Goal: Information Seeking & Learning: Learn about a topic

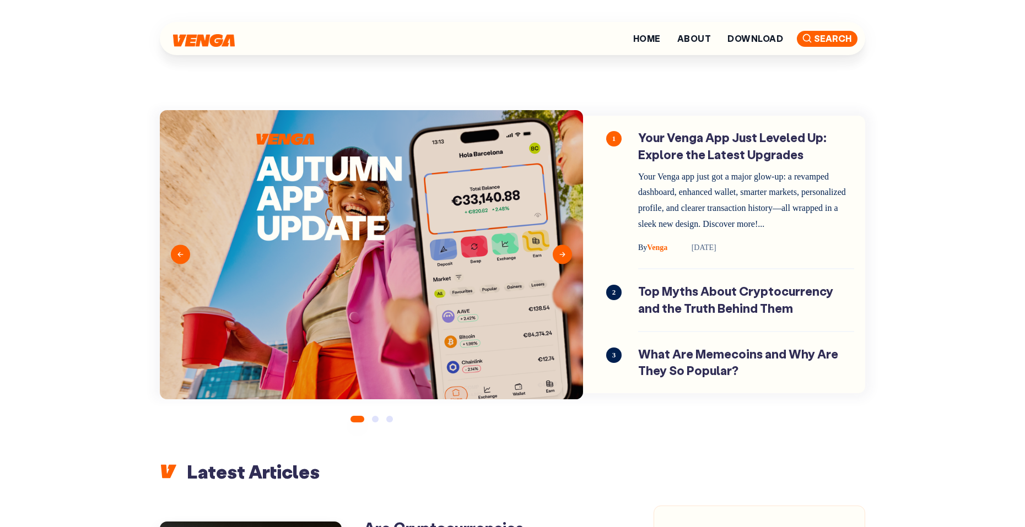
click at [825, 34] on span "Search" at bounding box center [827, 39] width 61 height 16
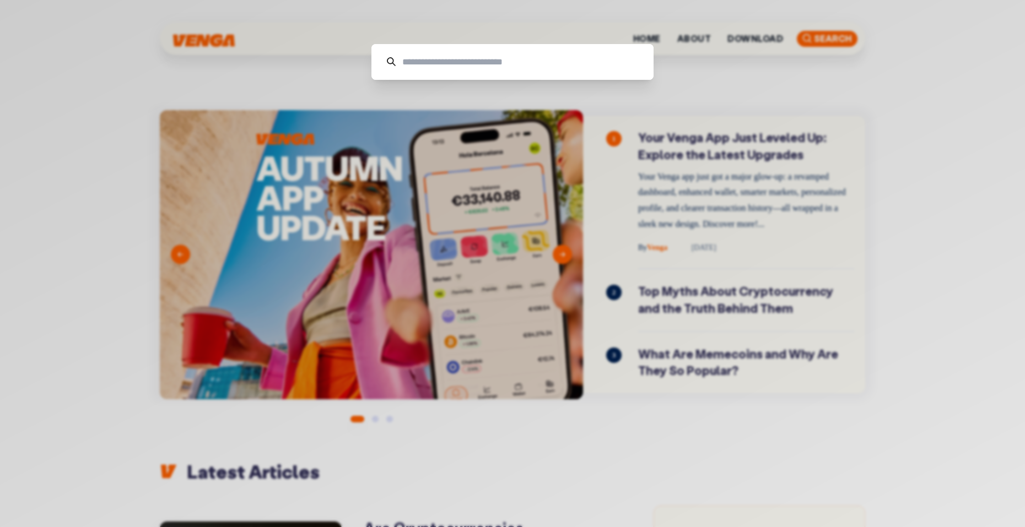
type input "*"
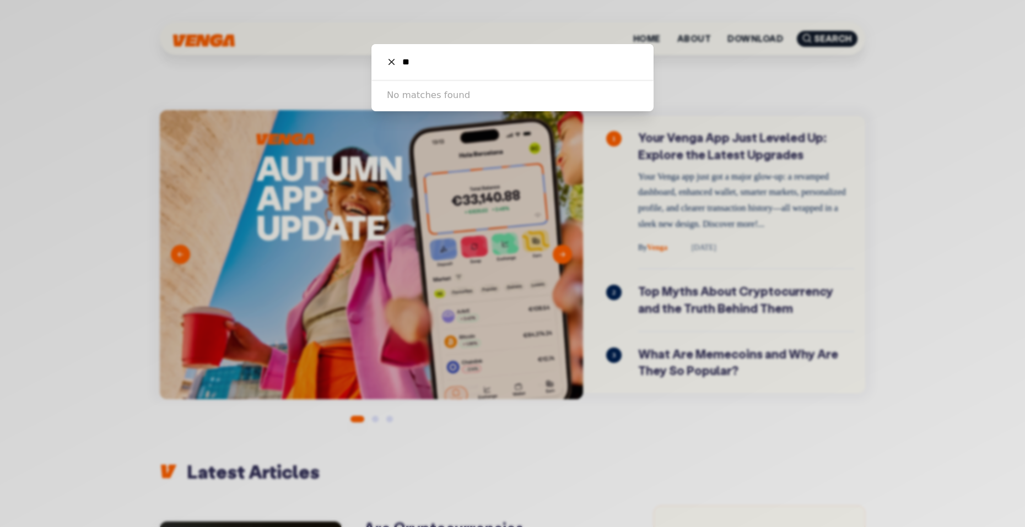
type input "*"
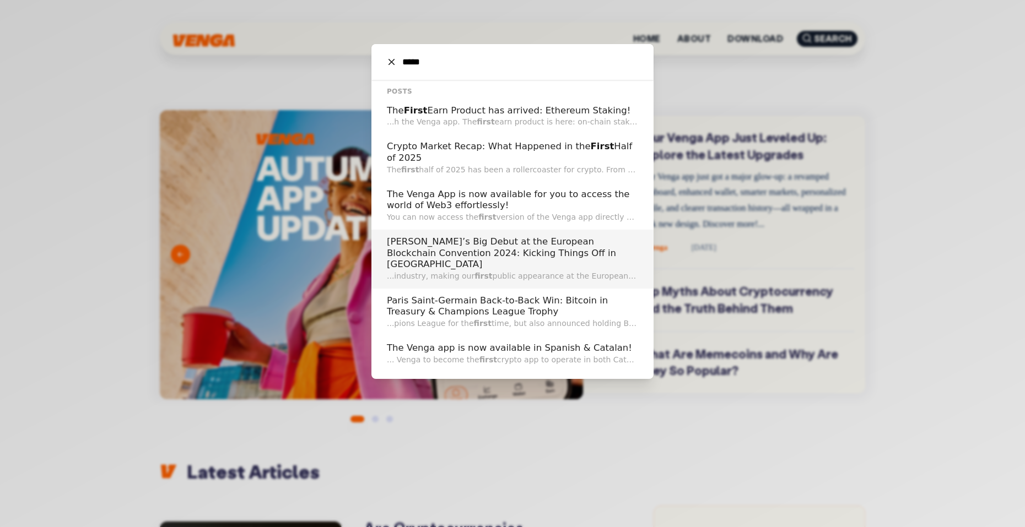
type input "*****"
click at [487, 252] on h2 "[PERSON_NAME]’s Big Debut at the European Blockchain Convention 2024: Kicking T…" at bounding box center [512, 253] width 251 height 34
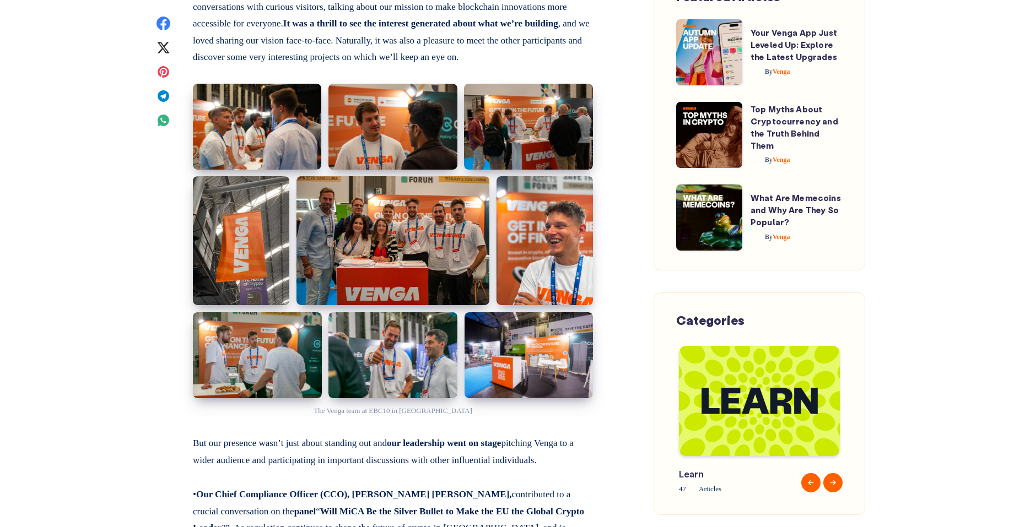
scroll to position [731, 0]
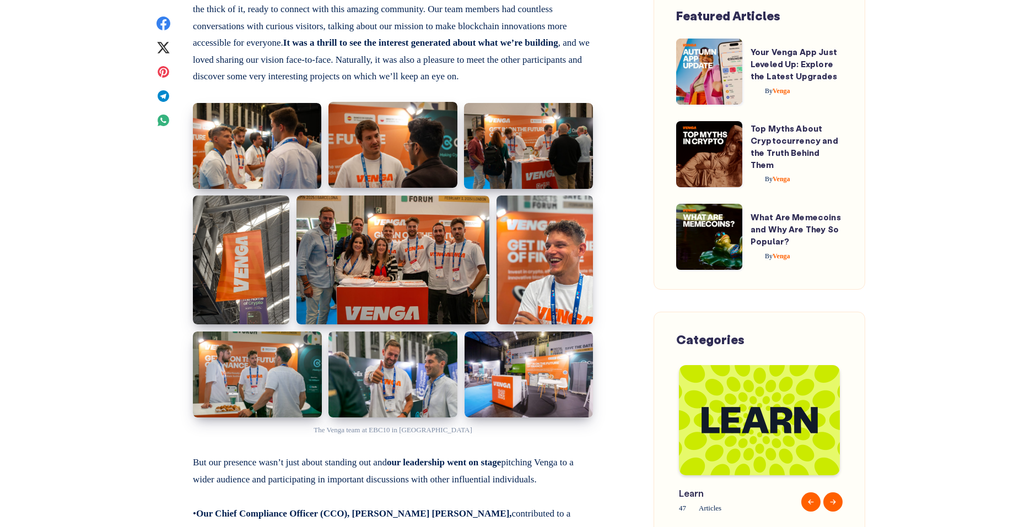
click at [381, 113] on img at bounding box center [392, 145] width 129 height 86
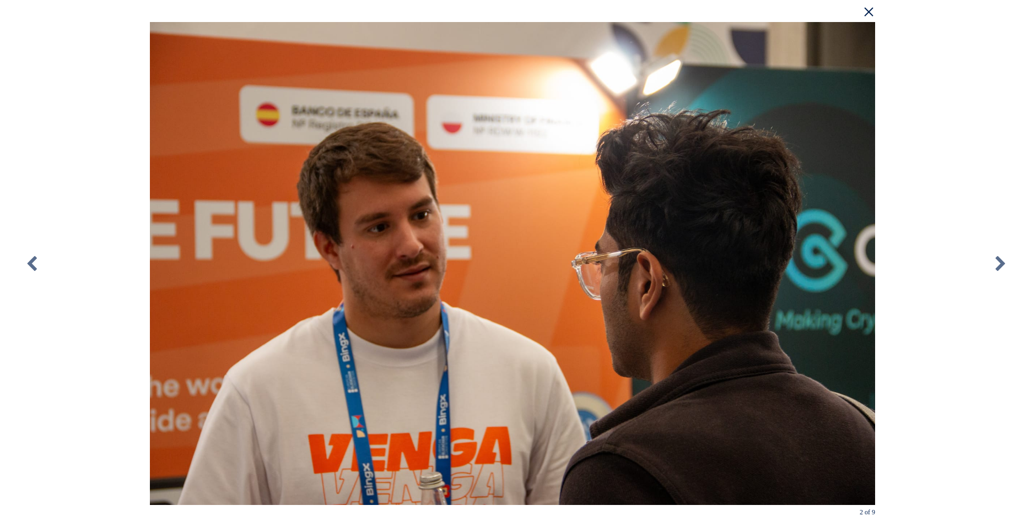
click at [967, 117] on div "× 2 of 9 Loading..." at bounding box center [512, 263] width 1025 height 527
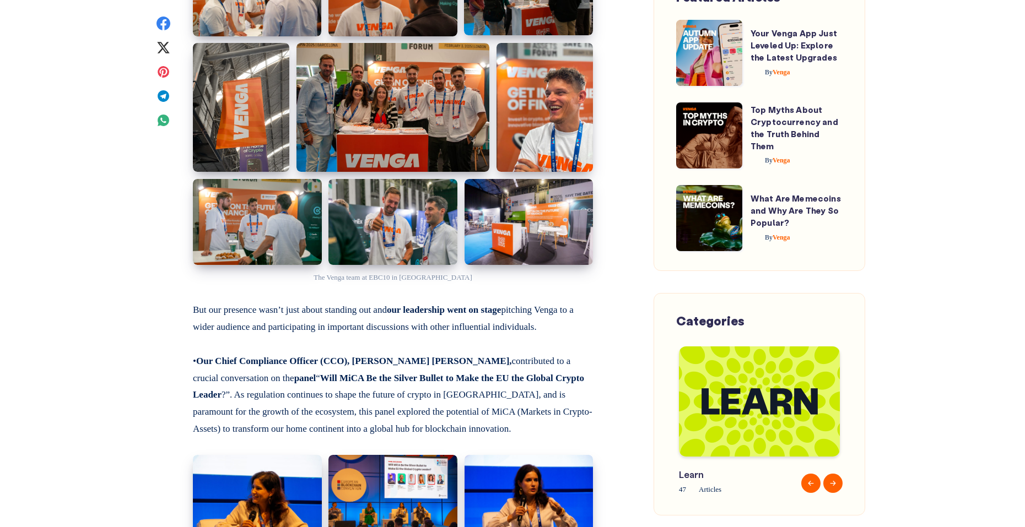
scroll to position [885, 0]
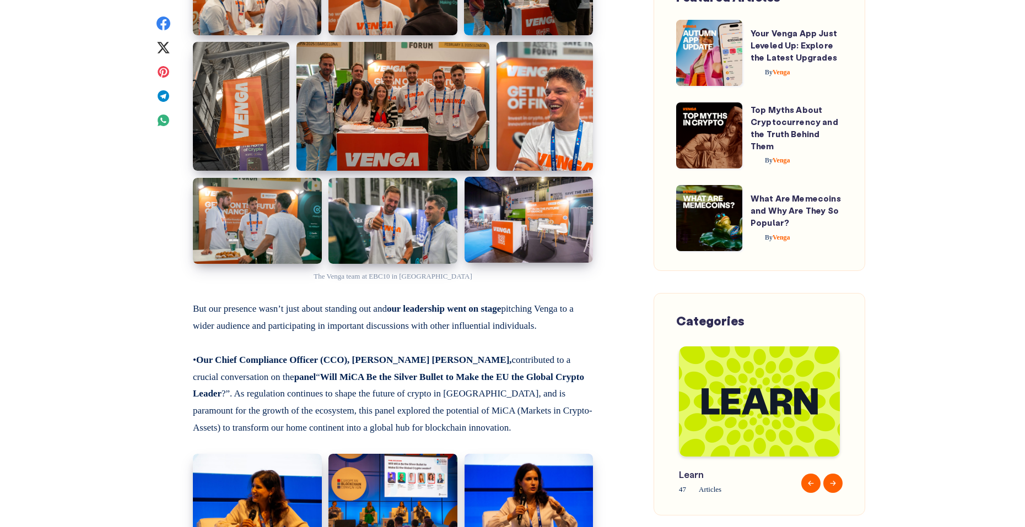
click at [550, 207] on img at bounding box center [528, 220] width 128 height 86
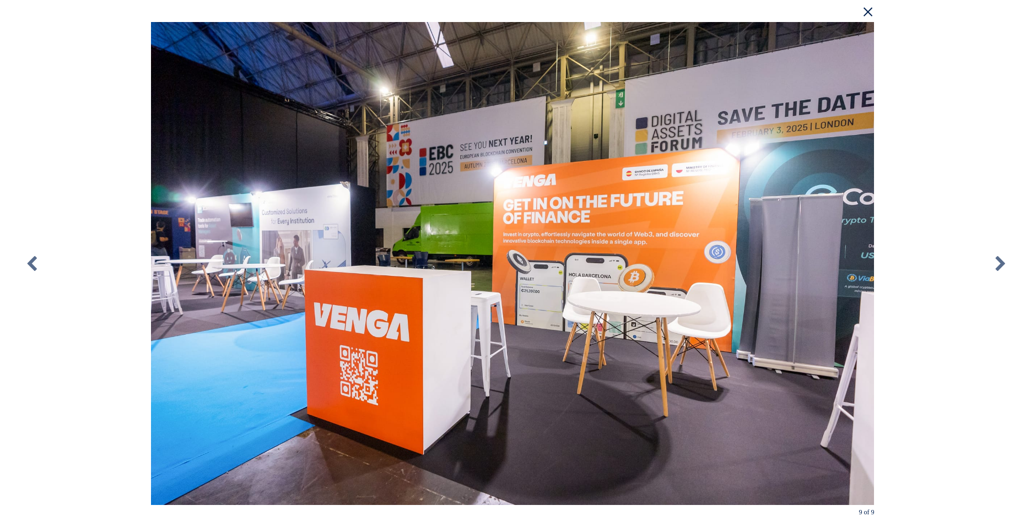
click at [918, 102] on div "× 9 of 9 Loading..." at bounding box center [512, 263] width 1025 height 527
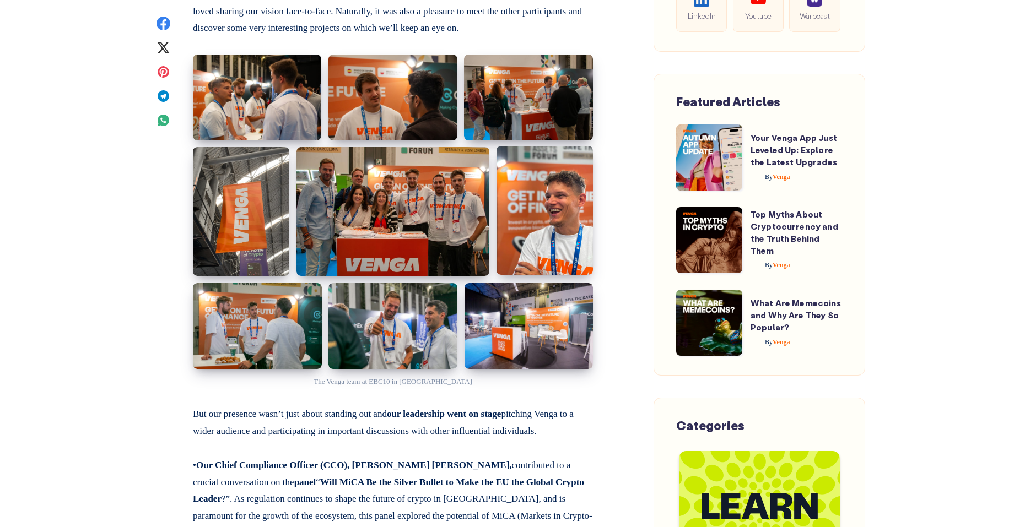
scroll to position [772, 0]
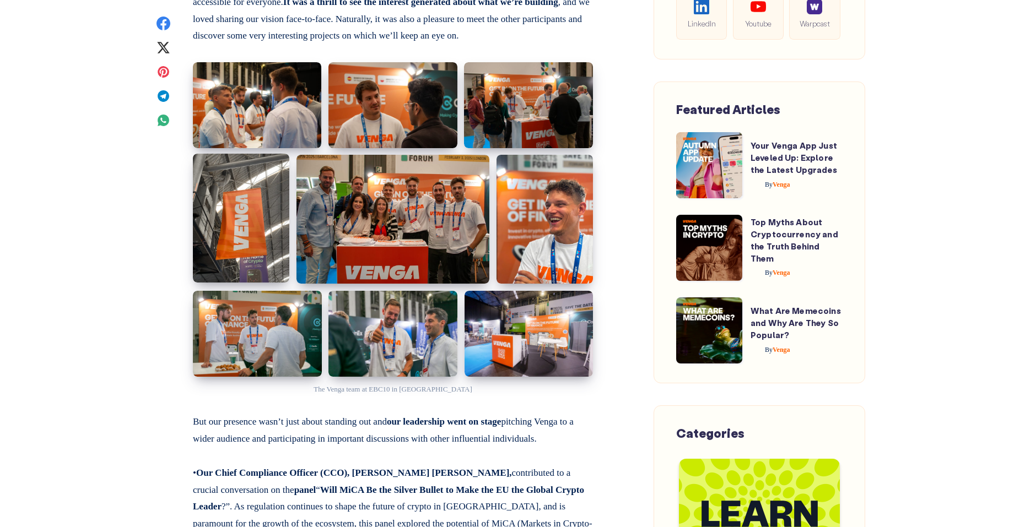
click at [264, 200] on img at bounding box center [241, 218] width 96 height 128
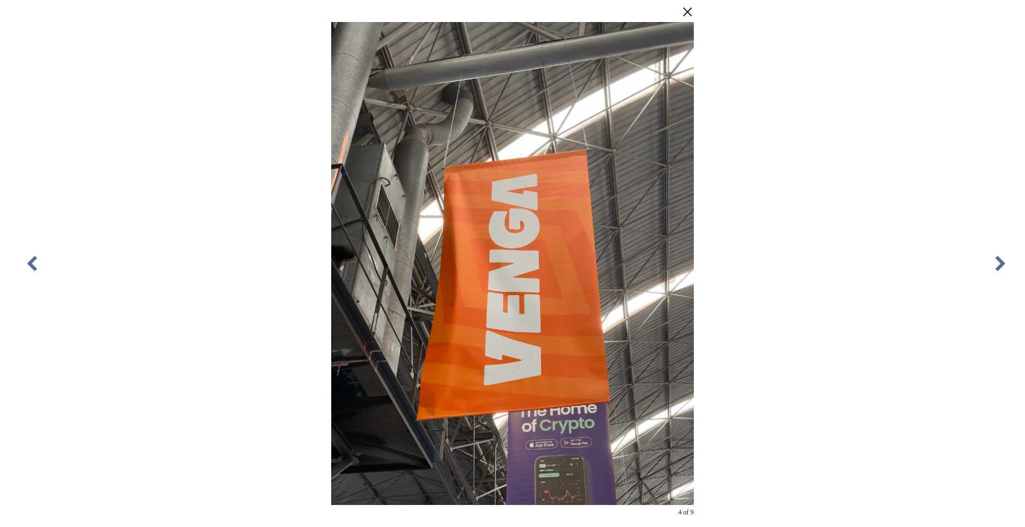
click at [1006, 105] on div "× 4 of 9 Loading..." at bounding box center [512, 263] width 1025 height 527
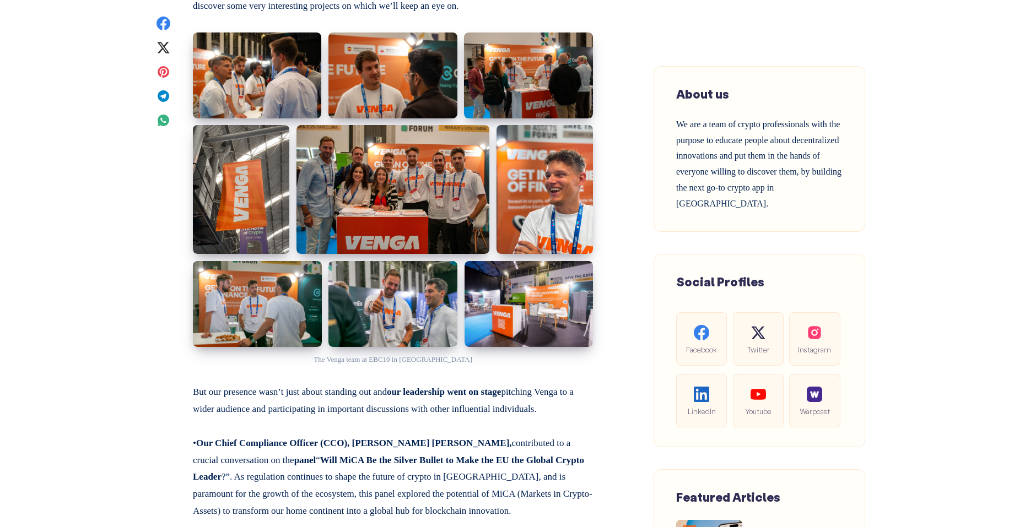
scroll to position [769, 0]
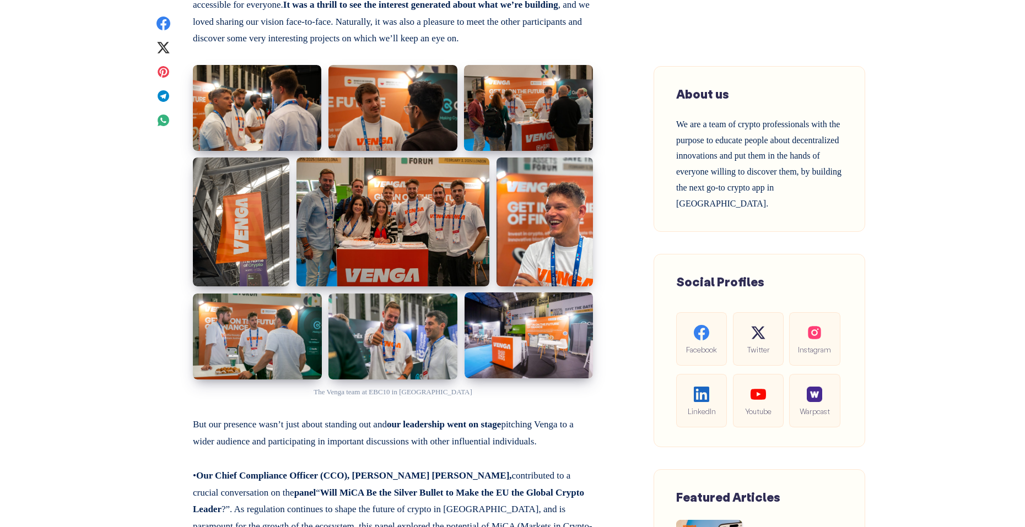
click at [541, 326] on img at bounding box center [528, 335] width 128 height 86
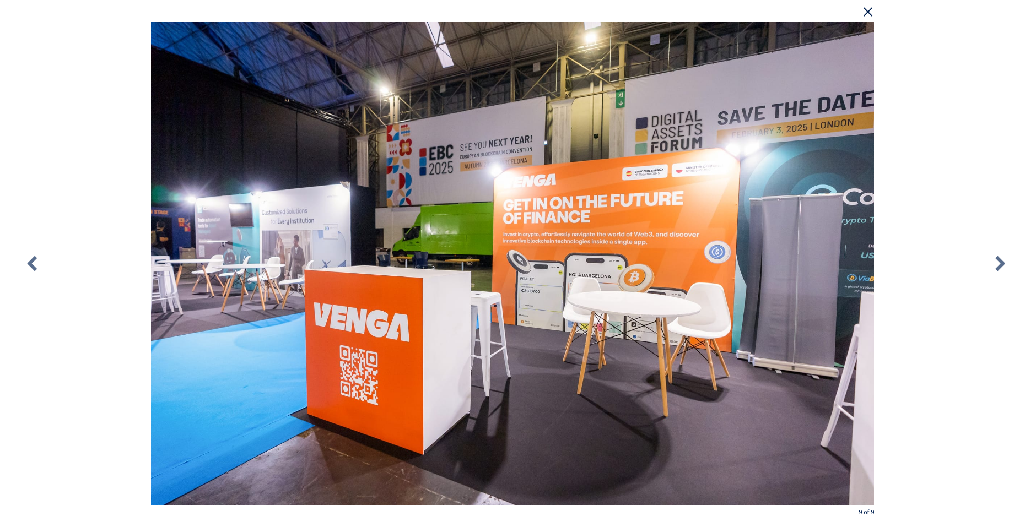
click at [945, 117] on div "× 9 of 9 Loading..." at bounding box center [512, 263] width 1025 height 527
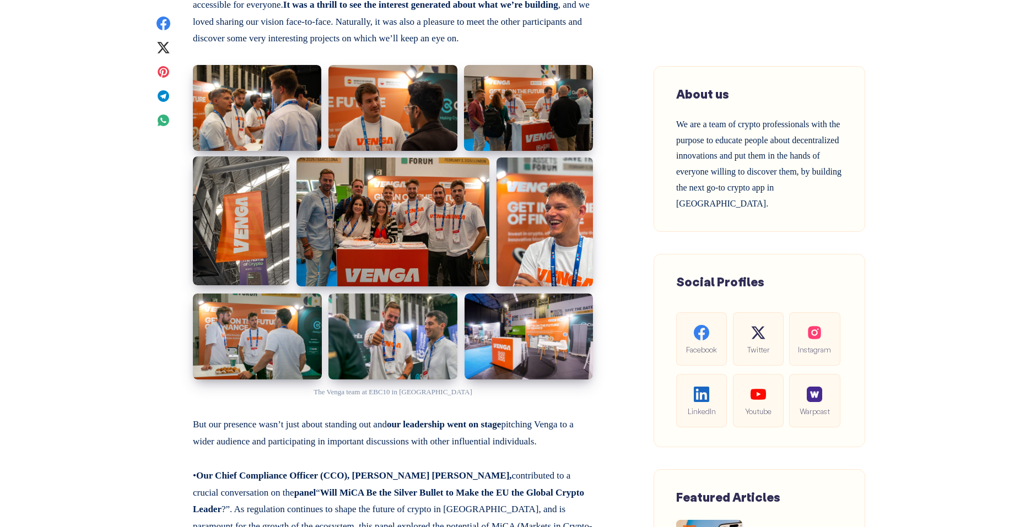
click at [250, 191] on img at bounding box center [241, 220] width 96 height 128
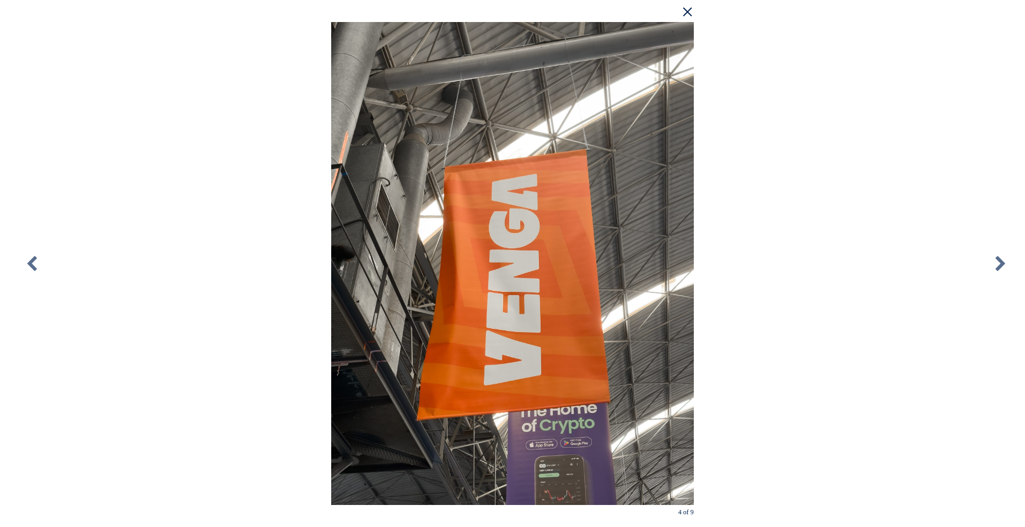
click at [959, 231] on div "× 4 of 9 Loading..." at bounding box center [512, 263] width 1025 height 527
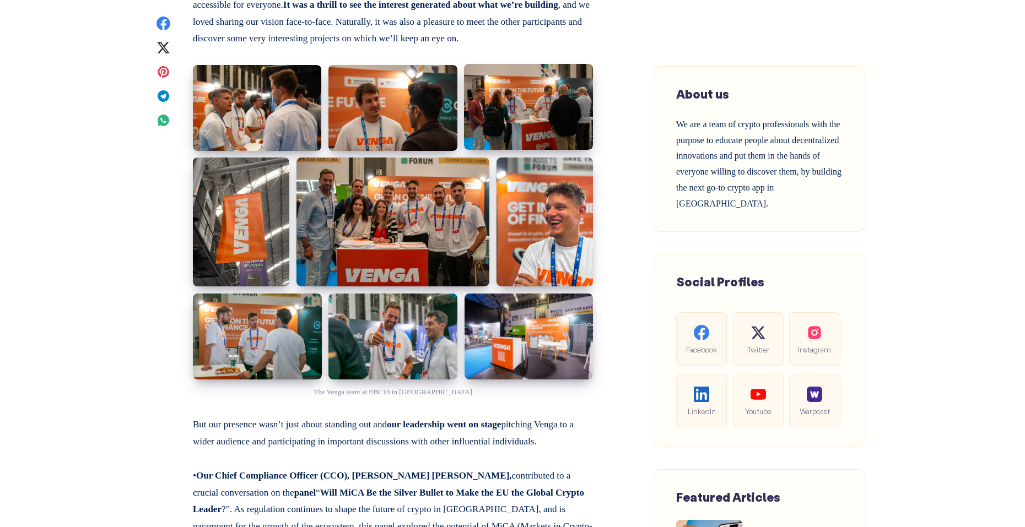
click at [513, 76] on img at bounding box center [528, 107] width 129 height 86
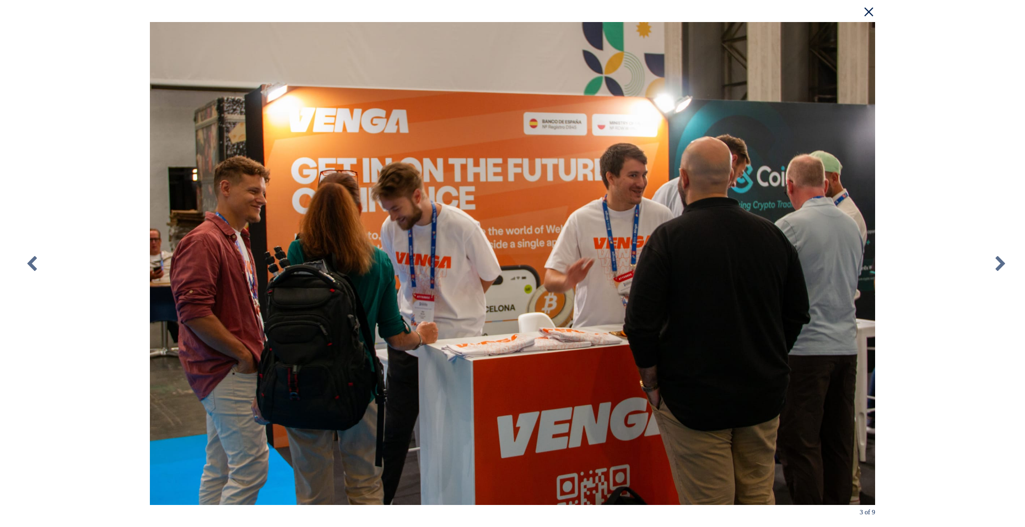
click at [927, 118] on div "× 3 of 9 Loading..." at bounding box center [512, 263] width 1025 height 527
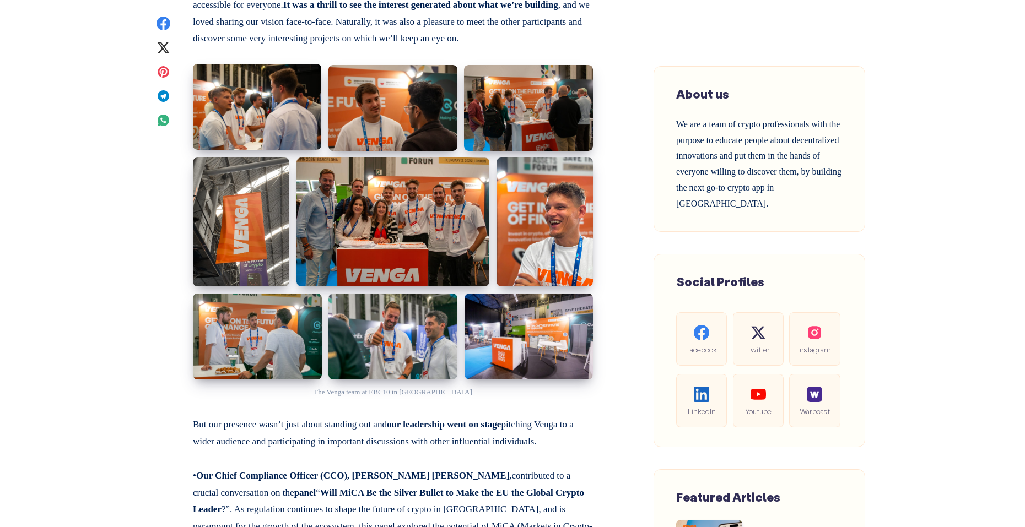
click at [269, 115] on img at bounding box center [257, 107] width 128 height 86
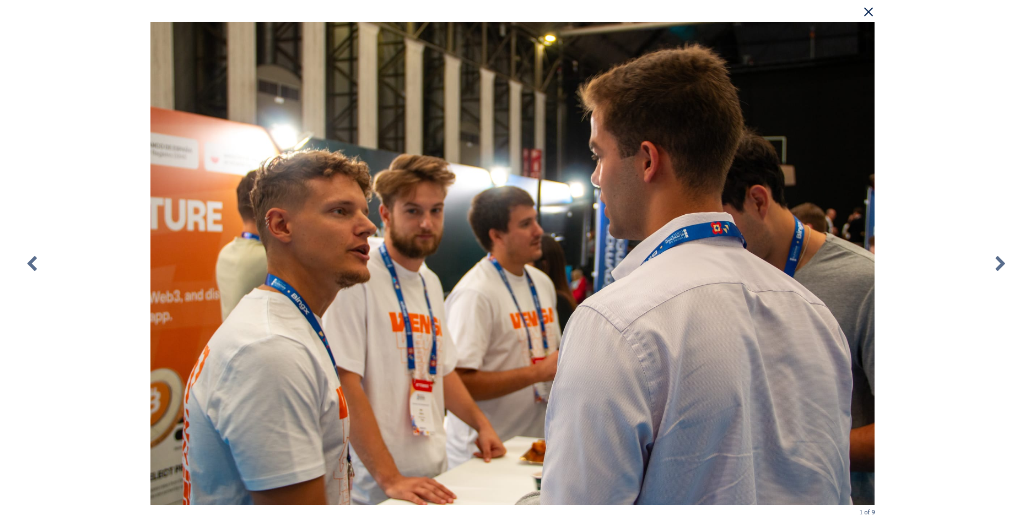
click at [994, 99] on div "× 1 of 9 Loading..." at bounding box center [512, 263] width 1025 height 527
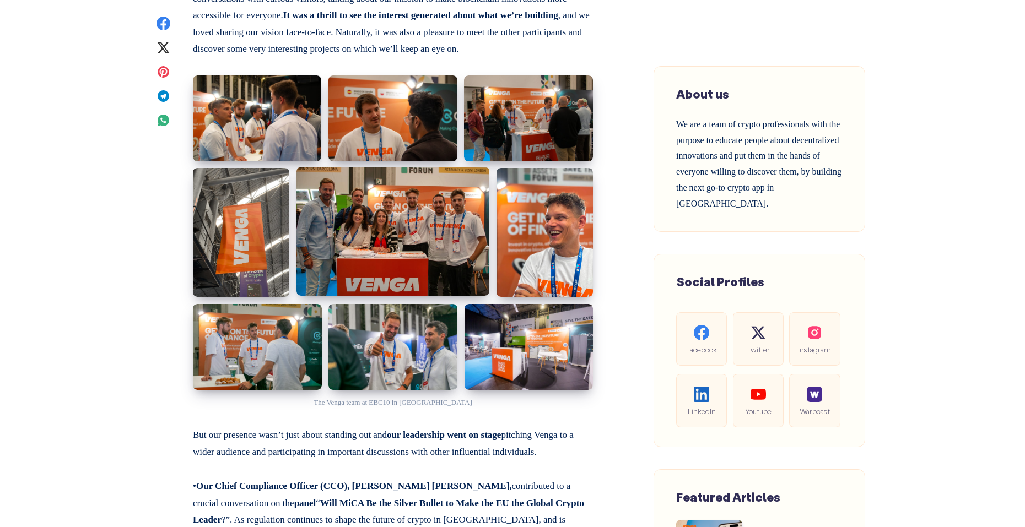
scroll to position [757, 0]
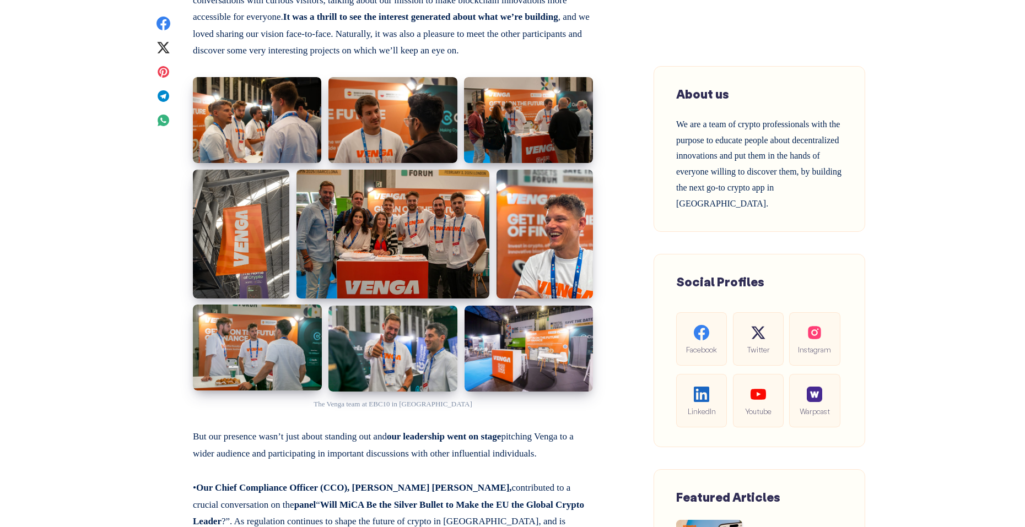
click at [264, 358] on img at bounding box center [257, 348] width 129 height 86
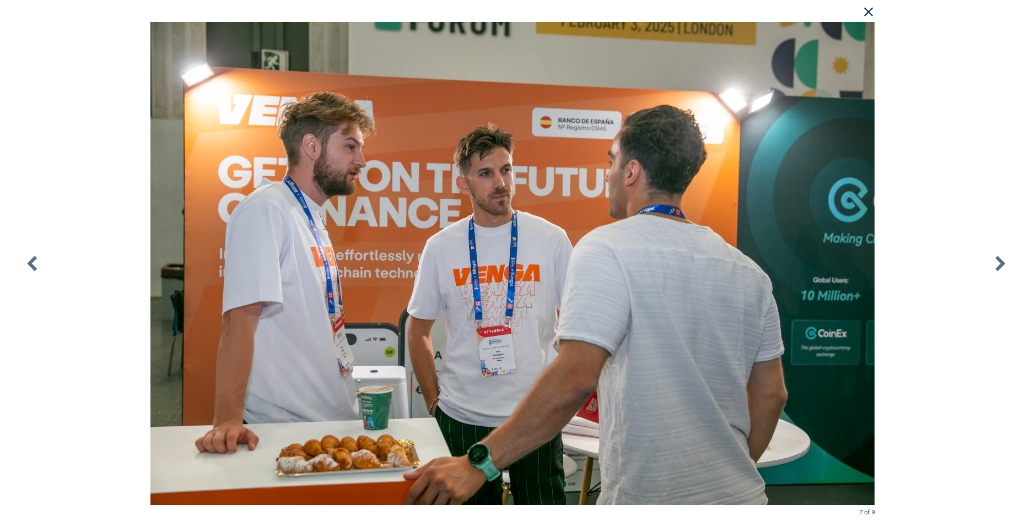
click at [981, 82] on div "× 7 of 9 Loading..." at bounding box center [512, 263] width 1025 height 527
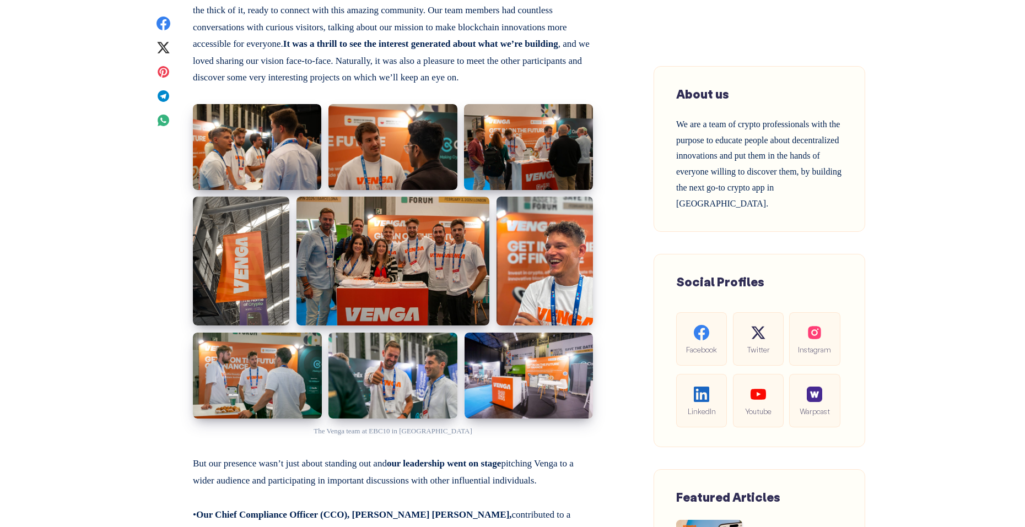
scroll to position [724, 0]
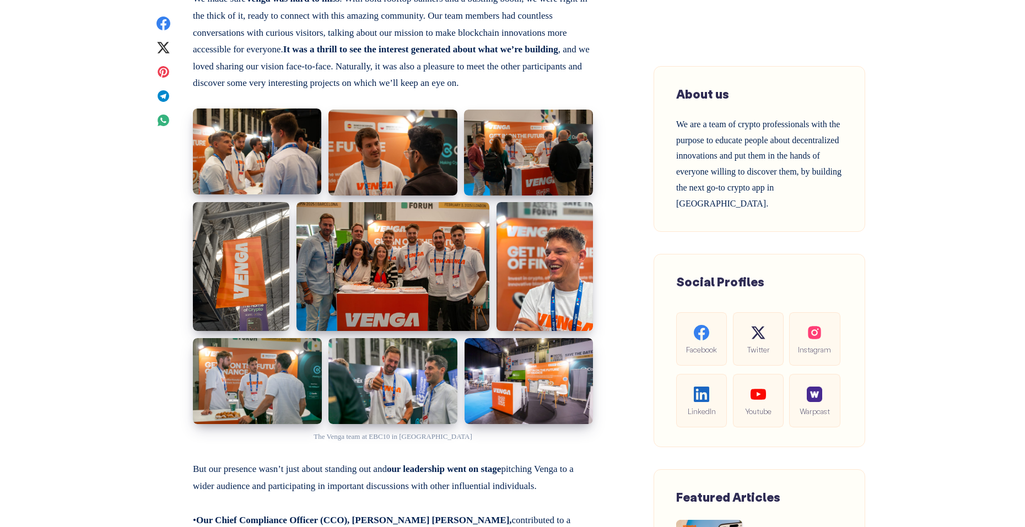
click at [250, 159] on img at bounding box center [257, 152] width 128 height 86
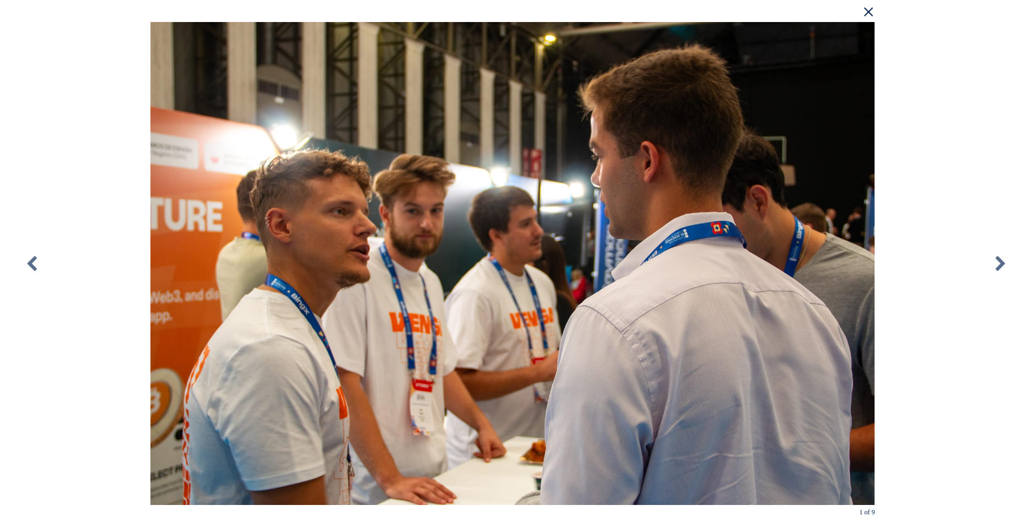
click at [941, 172] on div "× 1 of 9 Loading..." at bounding box center [512, 263] width 1025 height 527
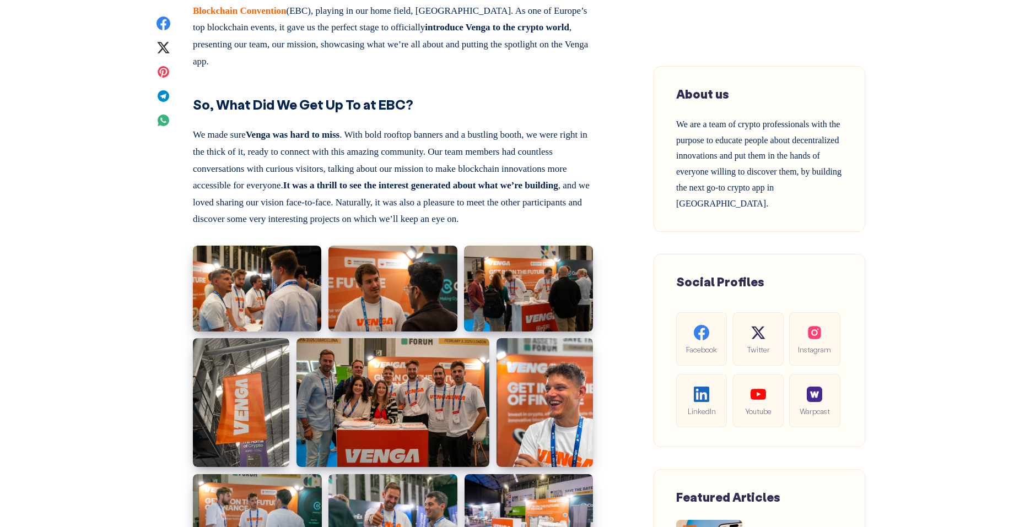
scroll to position [549, 0]
